Goal: Check status: Check status

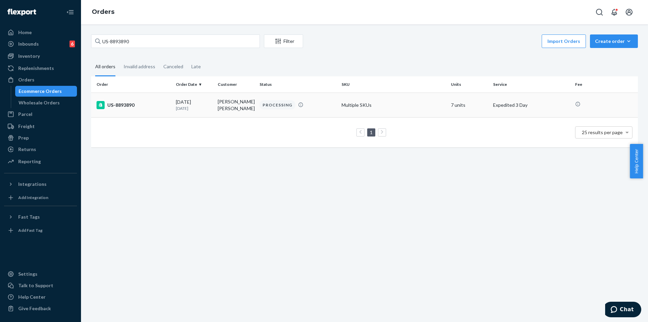
type input "US-8893890"
click at [150, 105] on div "US-8893890" at bounding box center [134, 105] width 74 height 8
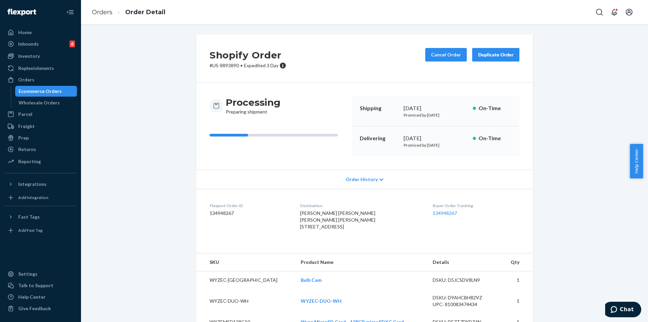
click at [607, 186] on div "Shopify Order # US-8893890 • Expedited 3 Day Cancel Order Duplicate Order Proce…" at bounding box center [364, 321] width 557 height 574
click at [57, 86] on div "Ecommerce Orders" at bounding box center [46, 90] width 61 height 9
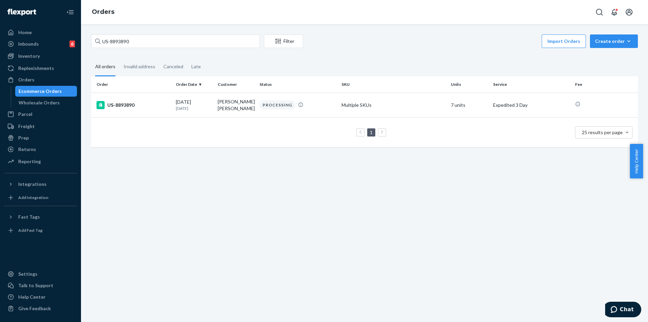
drag, startPoint x: 241, startPoint y: 202, endPoint x: 241, endPoint y: 193, distance: 8.4
click at [241, 201] on div "US-8893890 Filter Import Orders Create order Ecommerce order Removal order All …" at bounding box center [364, 172] width 567 height 297
click at [158, 48] on div "US-8893890 Filter Import Orders Create order Ecommerce order Removal order" at bounding box center [364, 41] width 547 height 15
click at [158, 47] on input "US-8893890" at bounding box center [175, 40] width 169 height 13
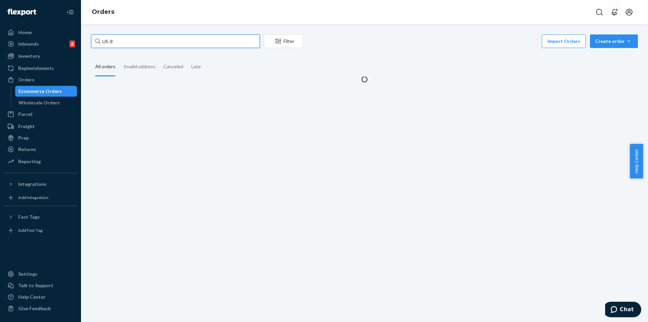
type input "US-8"
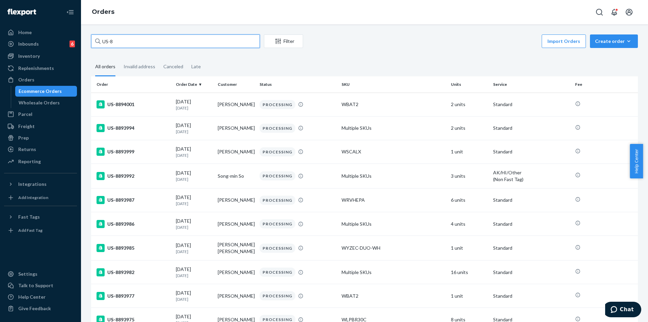
click at [147, 40] on input "US-8" at bounding box center [175, 40] width 169 height 13
